Goal: Check status

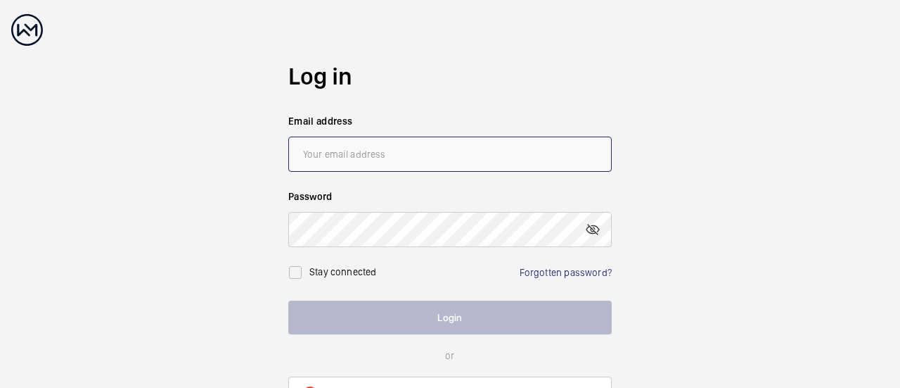
type input "[EMAIL_ADDRESS][DOMAIN_NAME]"
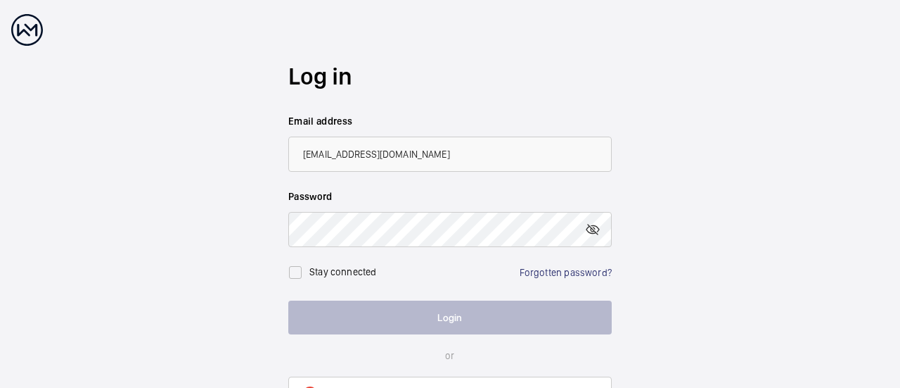
click at [464, 323] on button "Login" at bounding box center [450, 317] width 324 height 34
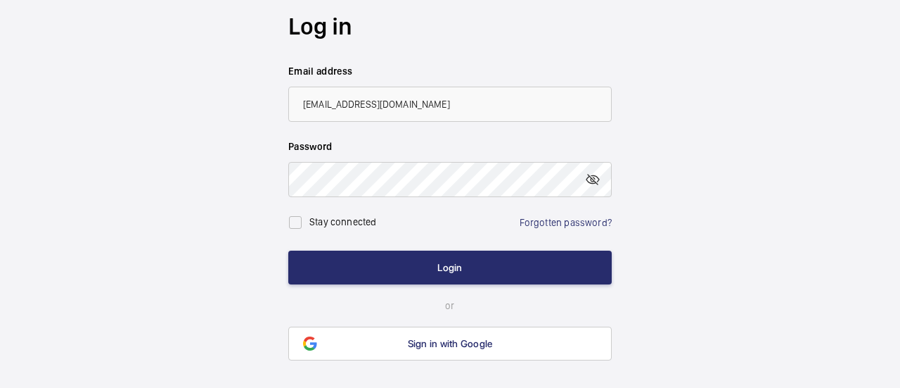
scroll to position [84, 0]
